Goal: Task Accomplishment & Management: Use online tool/utility

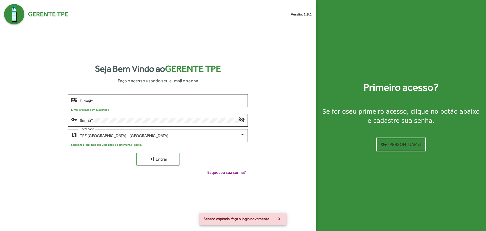
click at [158, 127] on div "vpn_key Senha * visibility_off" at bounding box center [158, 121] width 180 height 15
click at [156, 140] on div "TPE [GEOGRAPHIC_DATA] - Centro Localidade" at bounding box center [162, 135] width 165 height 14
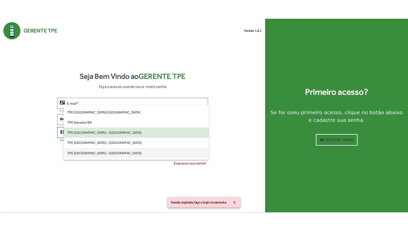
scroll to position [142, 0]
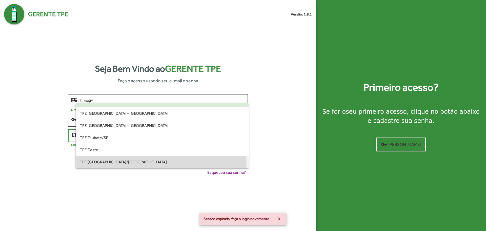
click at [148, 164] on span "TPE [GEOGRAPHIC_DATA]/[GEOGRAPHIC_DATA]" at bounding box center [162, 162] width 165 height 12
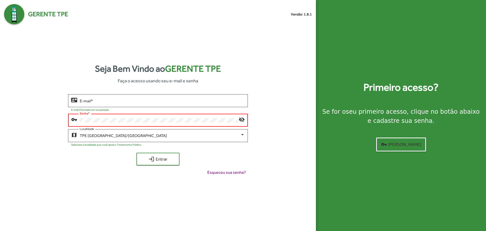
type input "**********"
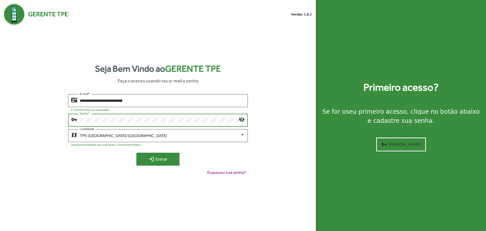
click at [167, 163] on span "login Entrar" at bounding box center [158, 158] width 34 height 9
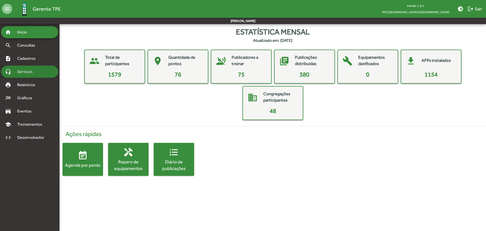
click at [18, 69] on span "Serviços" at bounding box center [26, 72] width 25 height 6
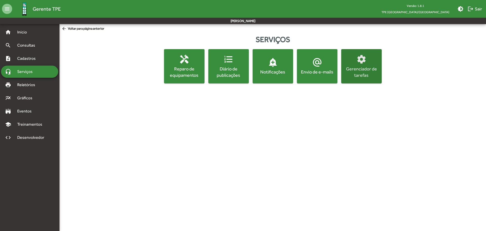
click at [372, 79] on button "settings Gerenciador de tarefas" at bounding box center [361, 66] width 41 height 34
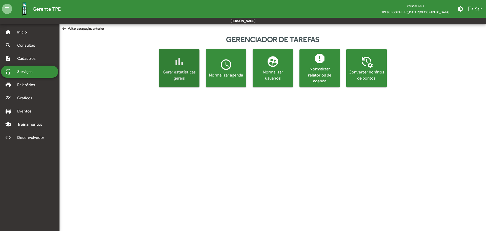
click at [173, 65] on mat-icon "bar_chart" at bounding box center [179, 61] width 13 height 13
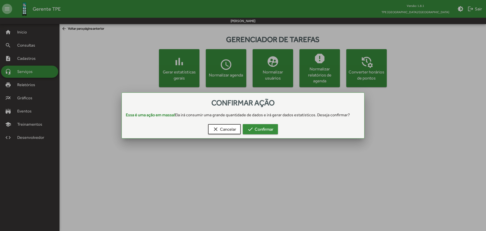
click at [250, 131] on mat-icon "check" at bounding box center [250, 129] width 6 height 6
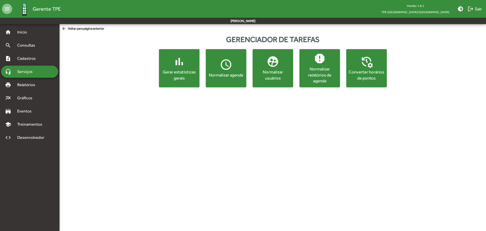
click at [250, 93] on html "menu Gerente TPE Versão: 1.8.1 [GEOGRAPHIC_DATA]/[GEOGRAPHIC_DATA] brightness_m…" at bounding box center [243, 46] width 486 height 93
drag, startPoint x: 18, startPoint y: 36, endPoint x: 158, endPoint y: 153, distance: 182.1
drag, startPoint x: 158, startPoint y: 153, endPoint x: 24, endPoint y: 29, distance: 182.1
click at [24, 29] on div "home Início" at bounding box center [29, 32] width 57 height 12
